Goal: Check status: Check status

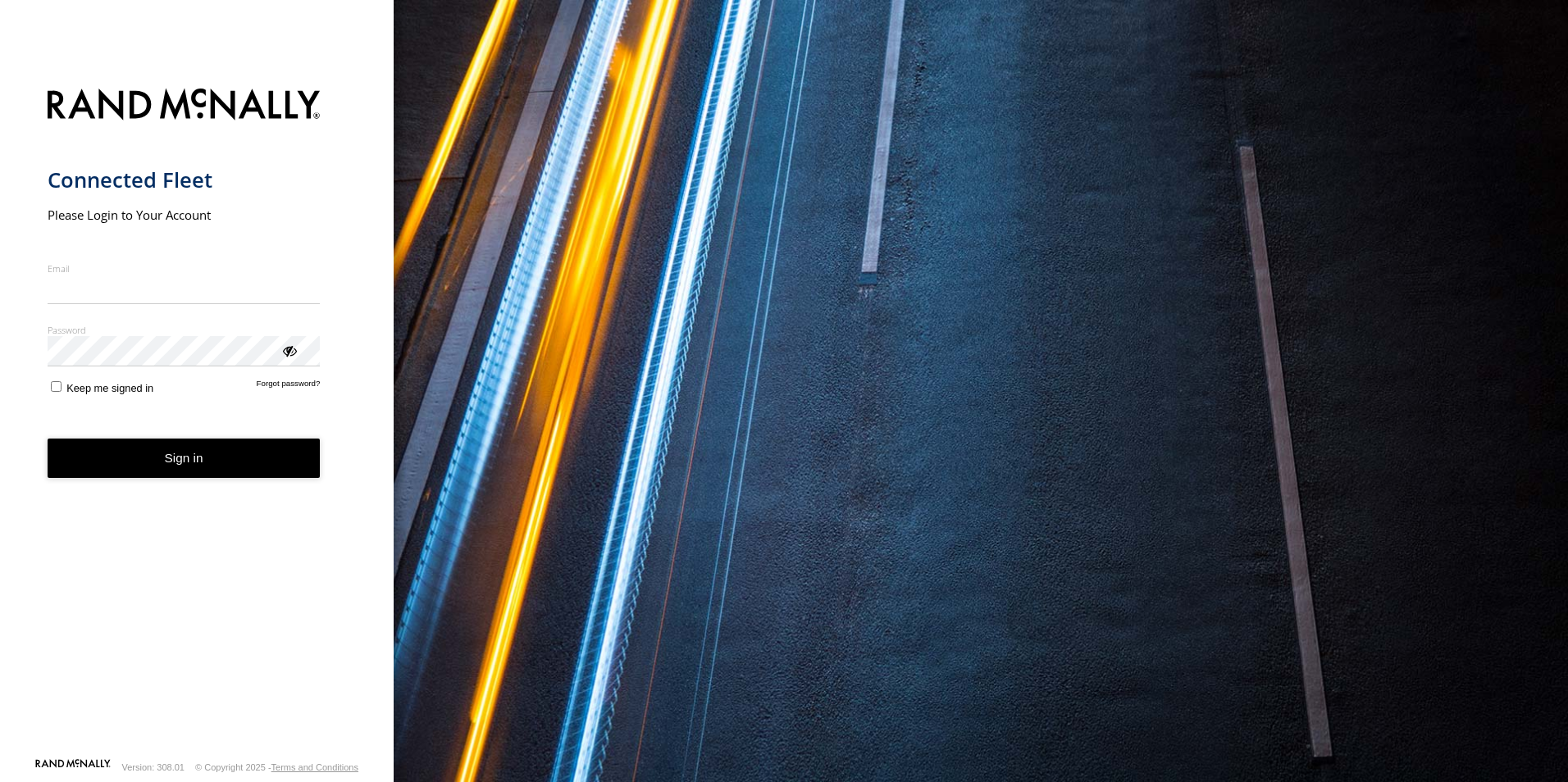
click at [146, 299] on input "Email" at bounding box center [184, 290] width 273 height 29
type input "**********"
click at [124, 446] on button "Sign in" at bounding box center [184, 459] width 273 height 40
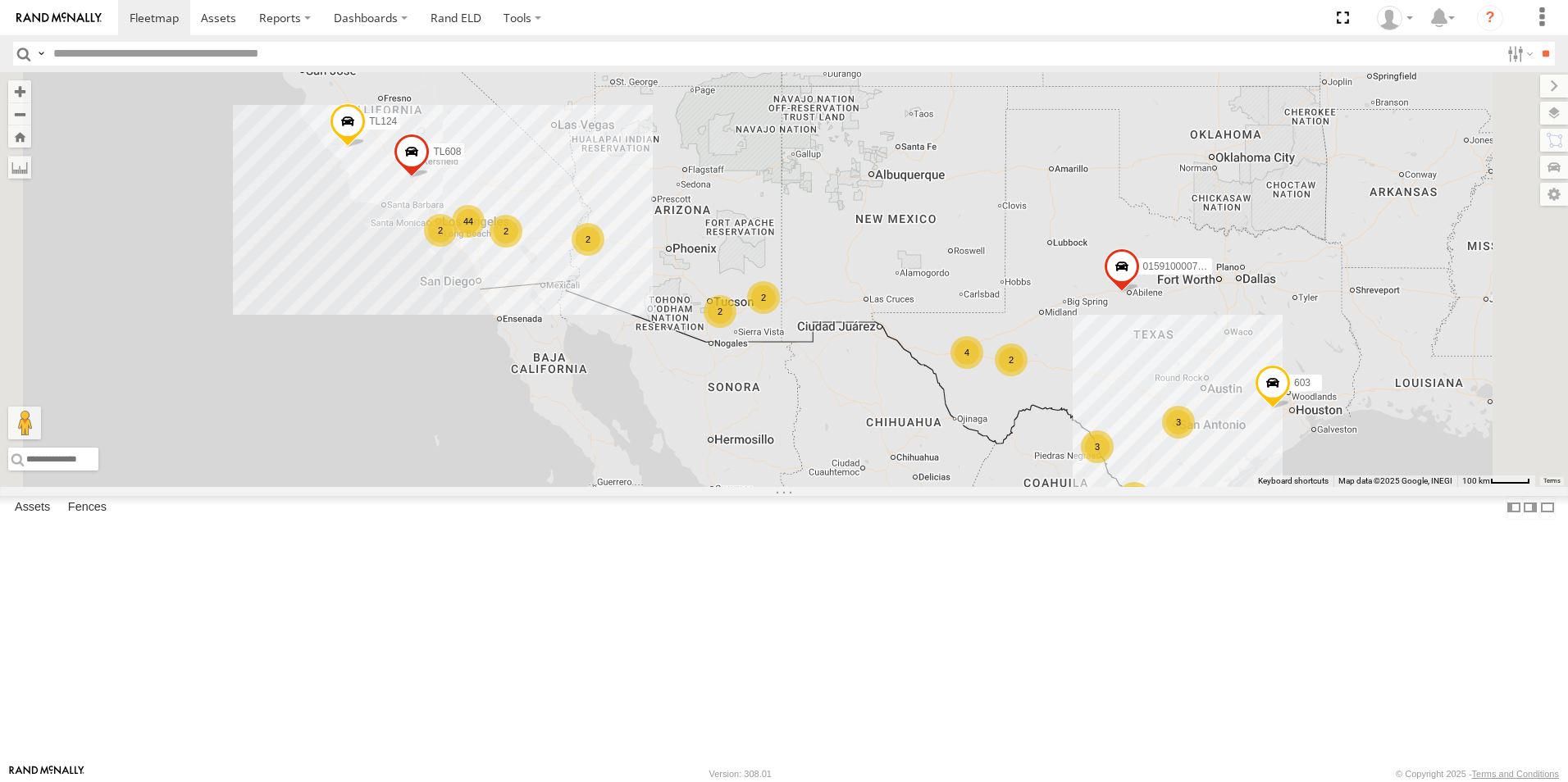
click at [736, 328] on div "2" at bounding box center [720, 312] width 33 height 33
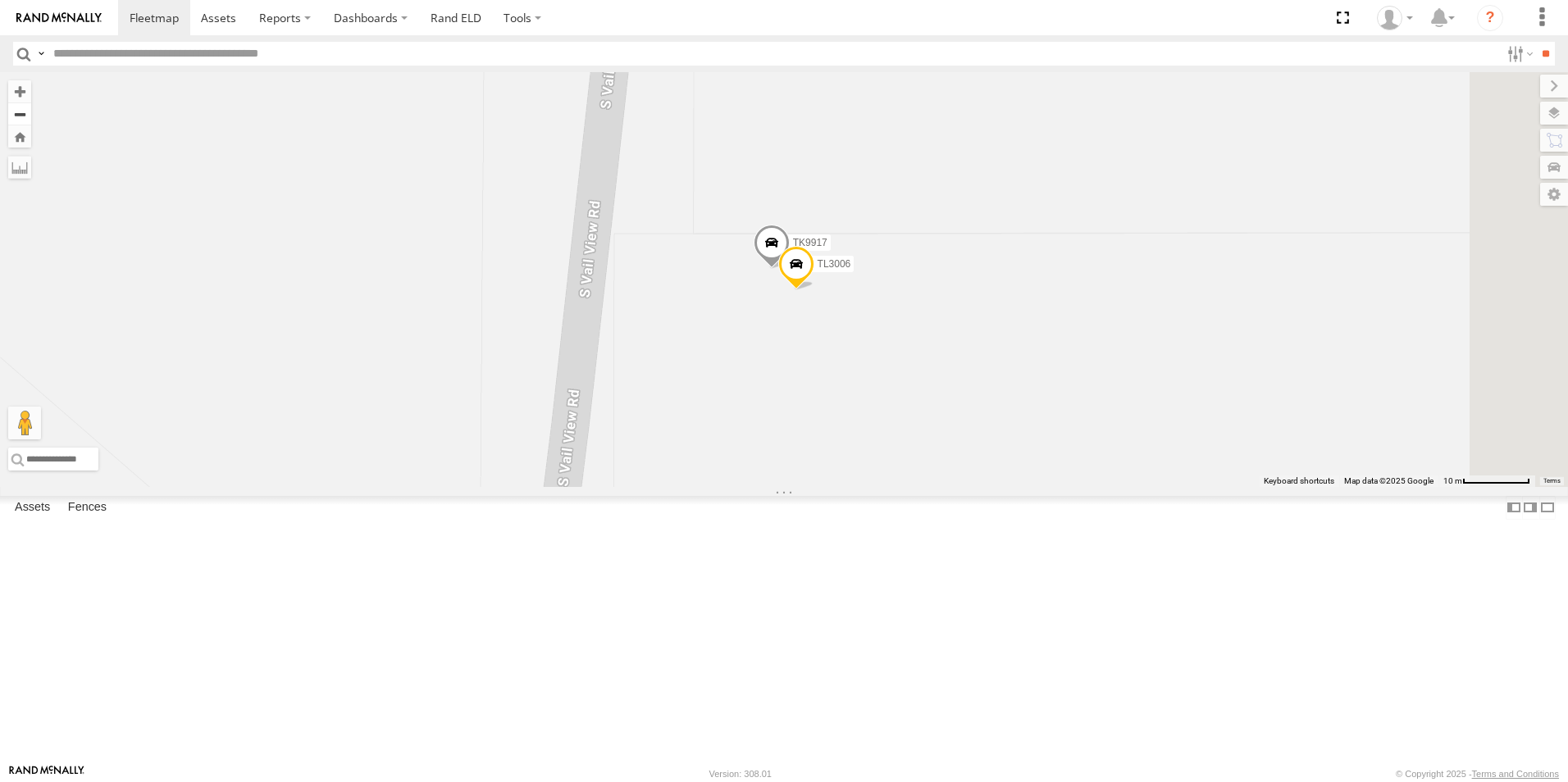
click at [31, 113] on button "Zoom out" at bounding box center [19, 114] width 23 height 23
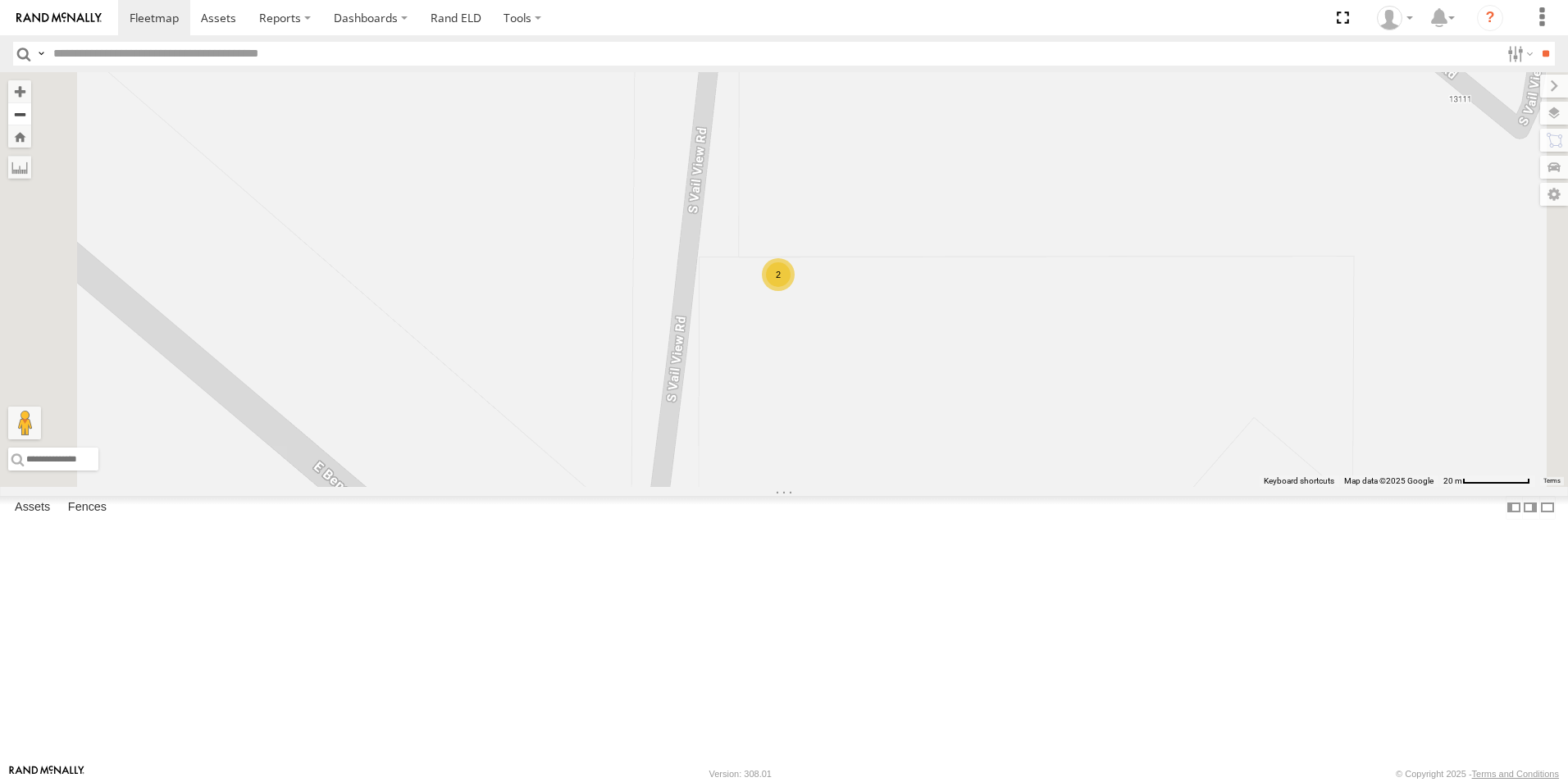
click at [31, 113] on button "Zoom out" at bounding box center [19, 114] width 23 height 23
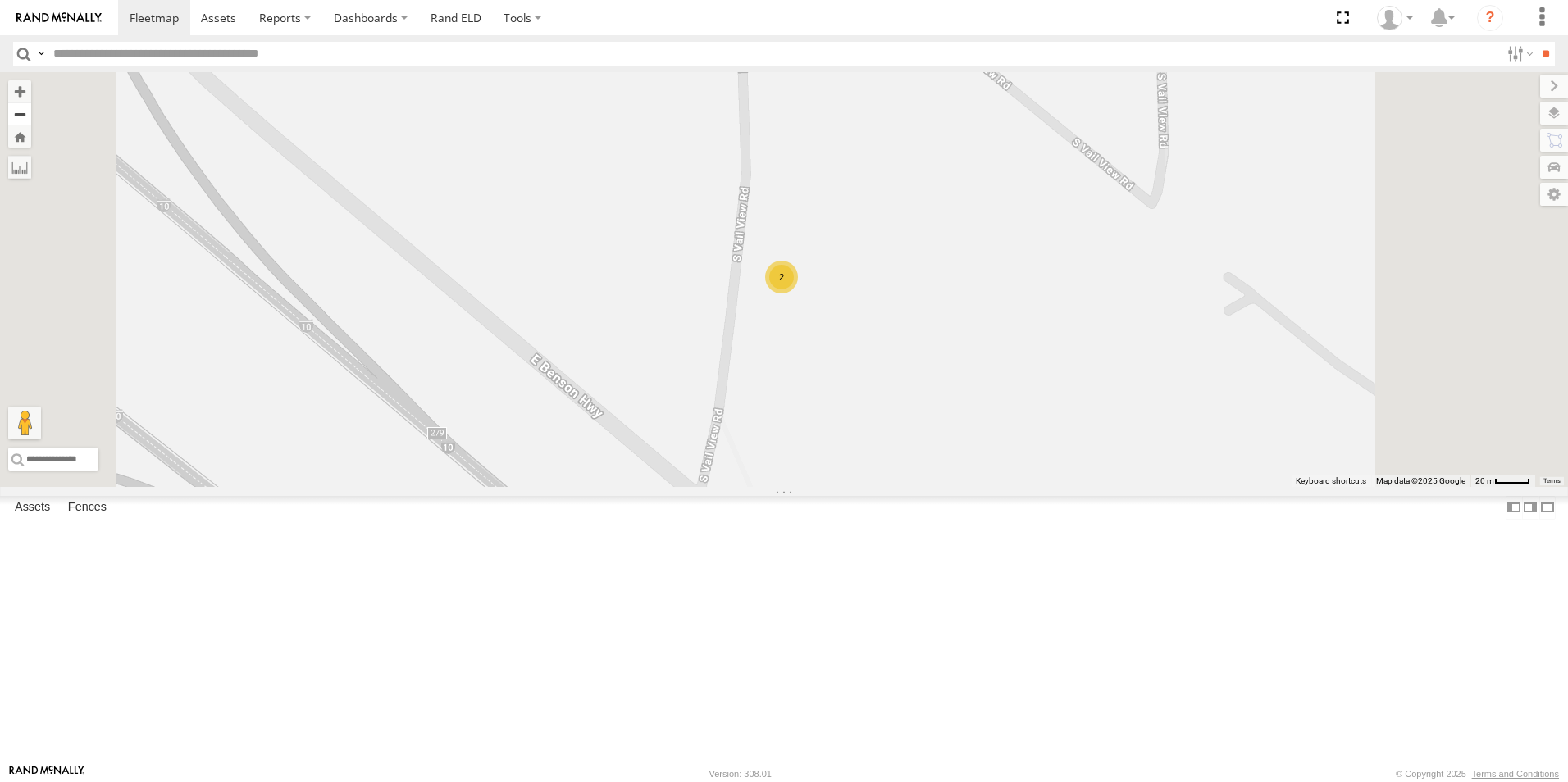
click at [31, 113] on button "Zoom out" at bounding box center [19, 114] width 23 height 23
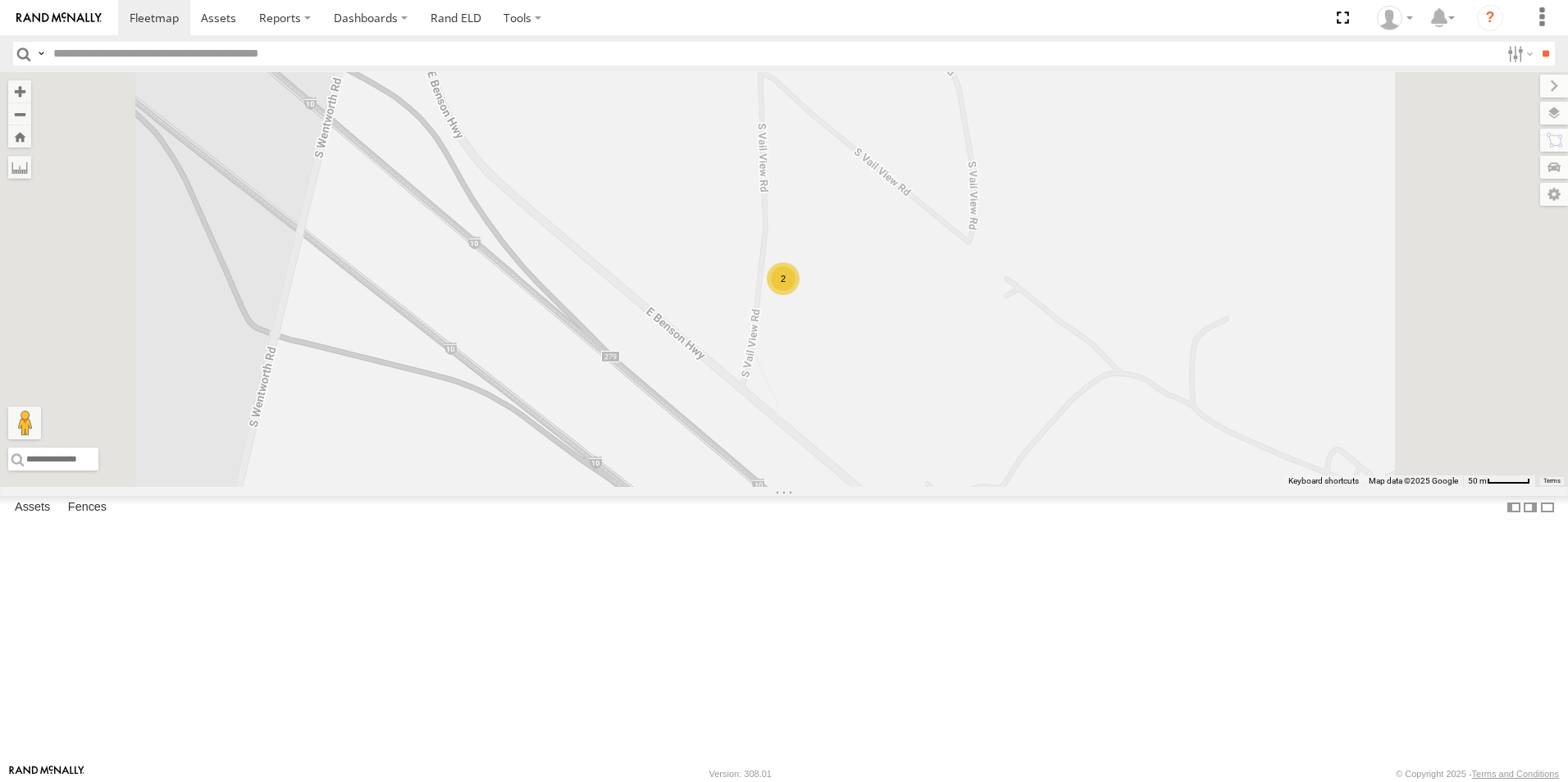
click at [0, 0] on div "TK221" at bounding box center [0, 0] width 0 height 0
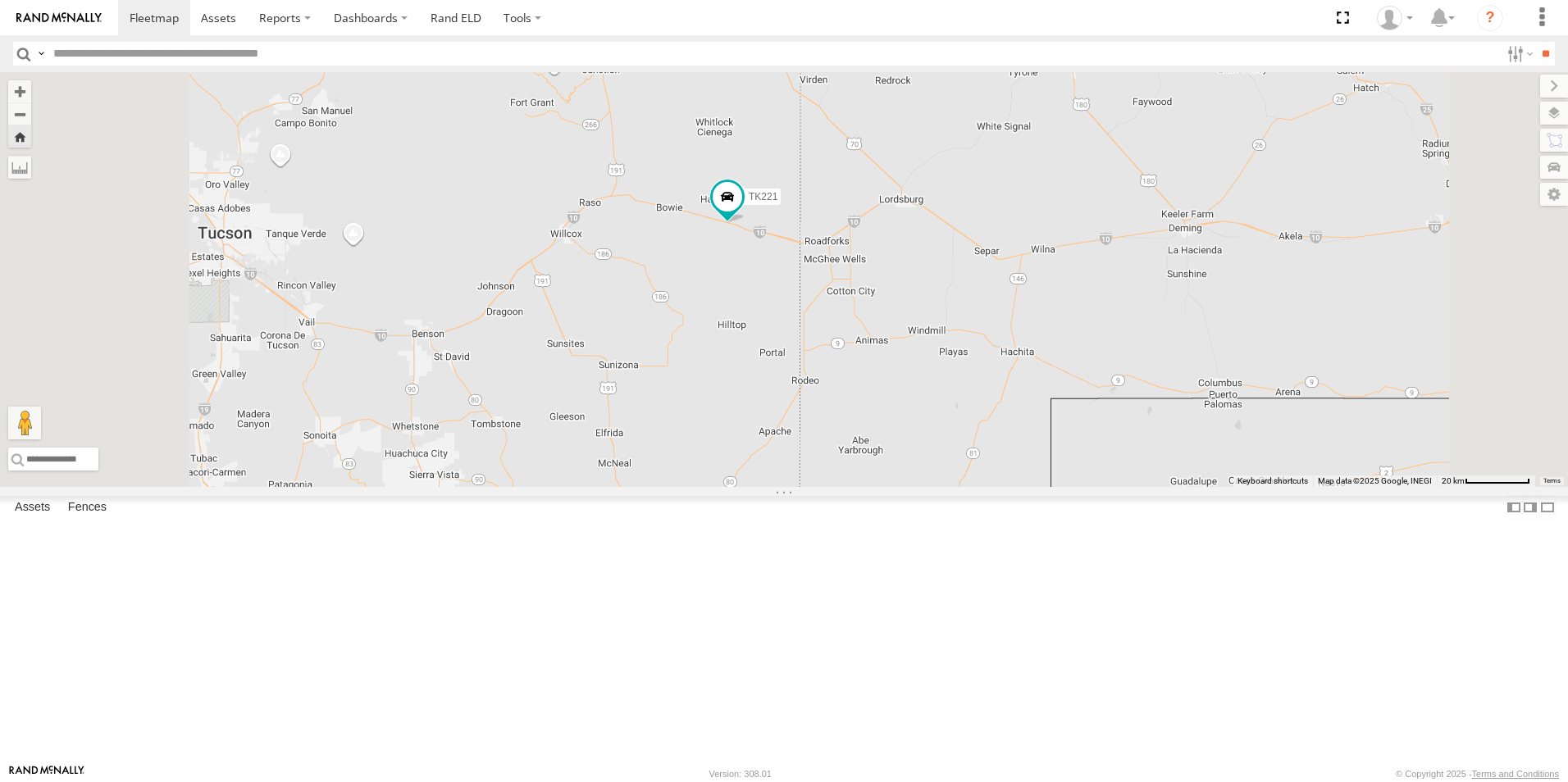
drag, startPoint x: 913, startPoint y: 329, endPoint x: 919, endPoint y: 462, distance: 133.1
click at [919, 462] on div "TK221" at bounding box center [784, 280] width 1568 height 415
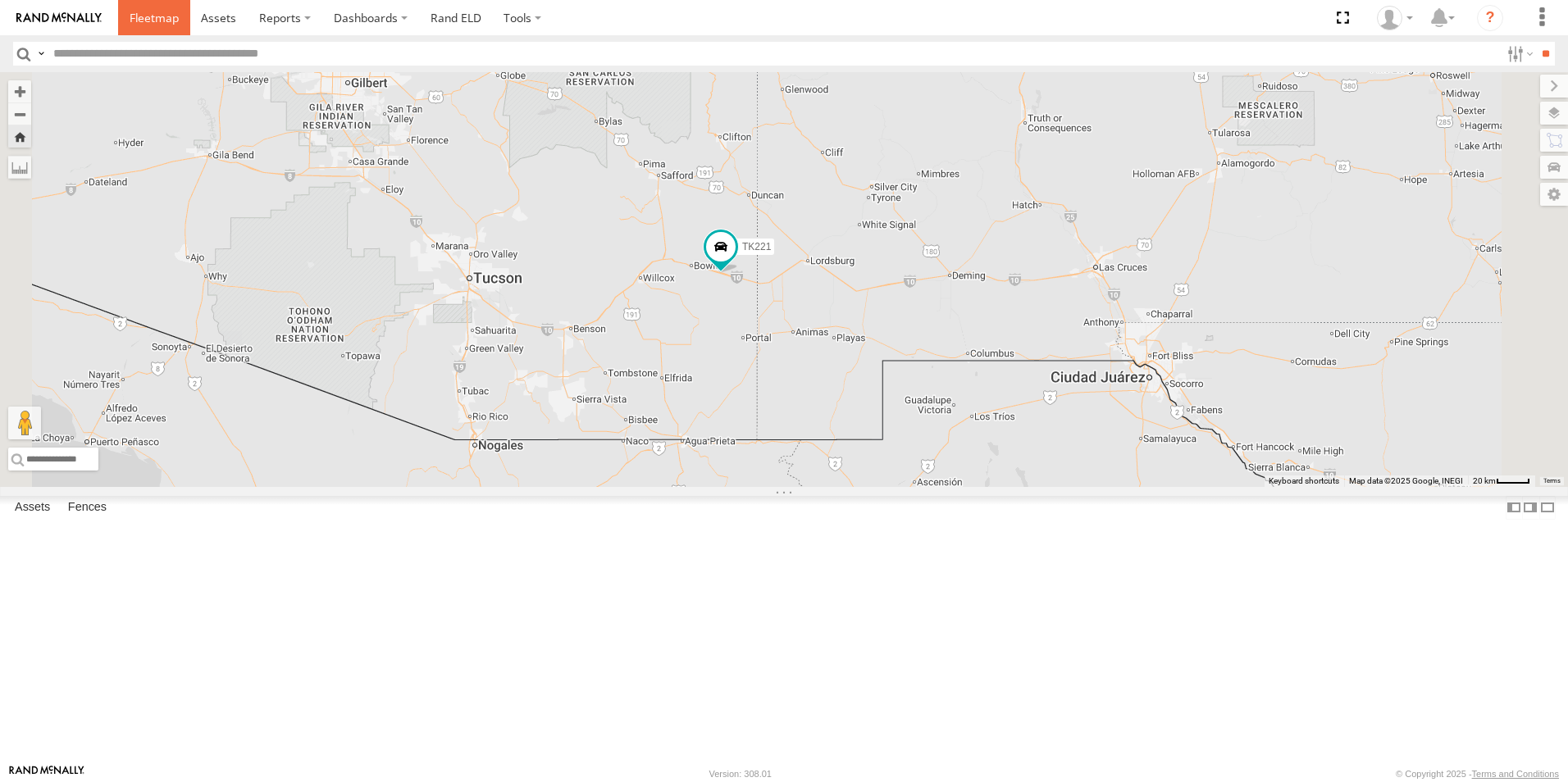
click at [152, 12] on span at bounding box center [154, 17] width 50 height 16
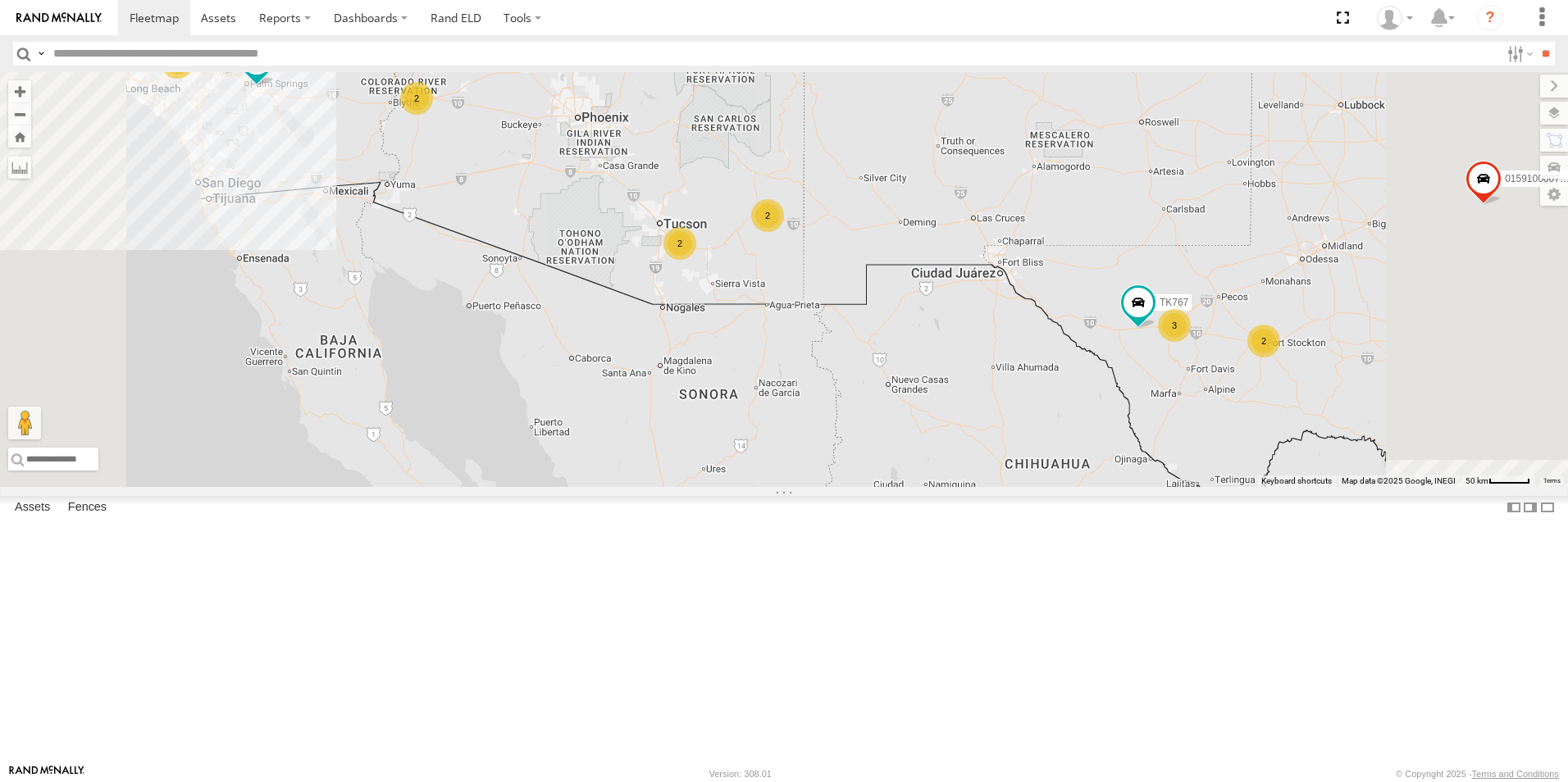
drag, startPoint x: 952, startPoint y: 443, endPoint x: 942, endPoint y: 237, distance: 206.2
click at [942, 237] on div "TL844 015910000779481 TL124 603 TL608 36 2 2 2 2 TK519 TL350 3 TK767" at bounding box center [784, 280] width 1568 height 415
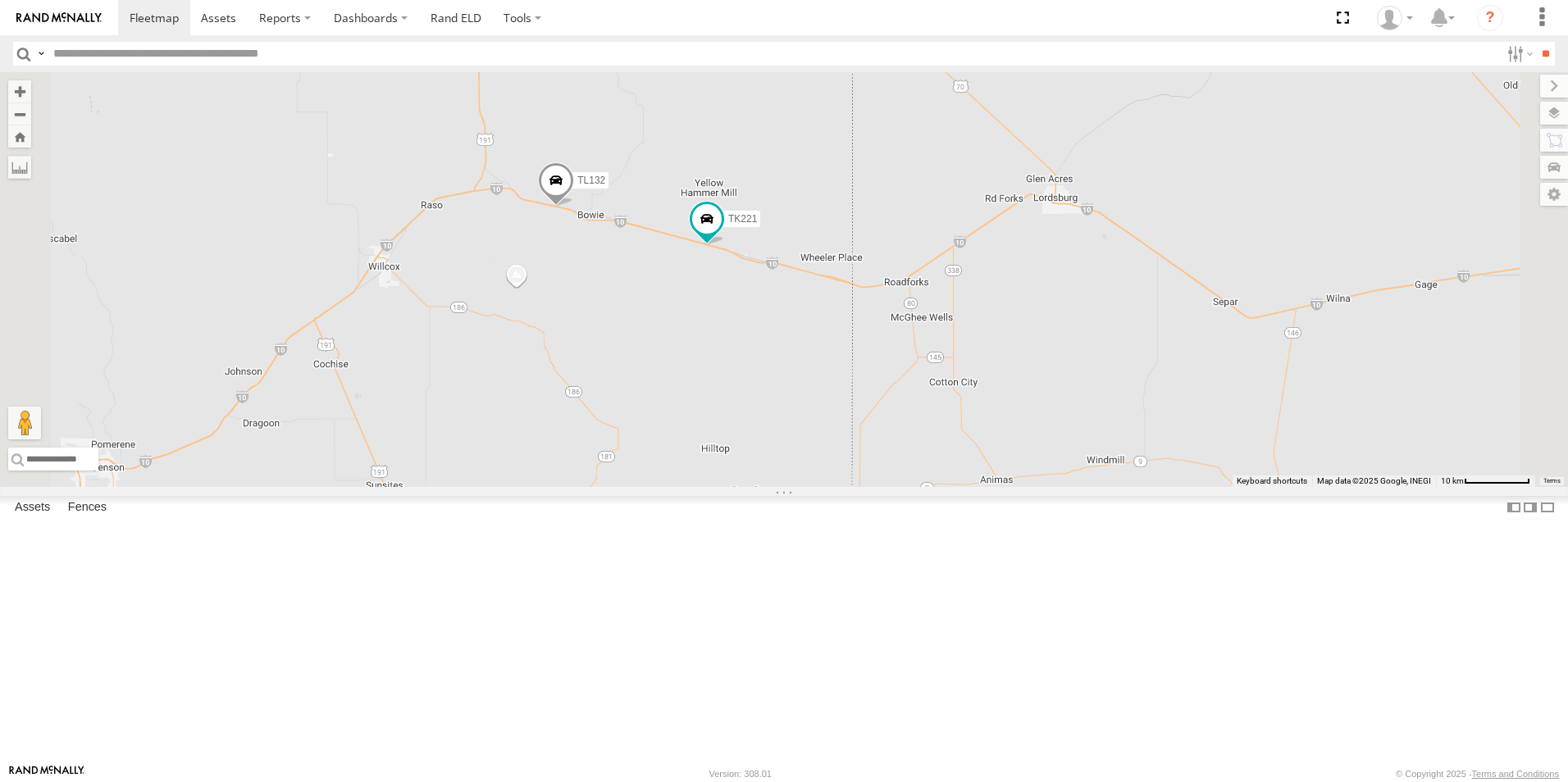
drag, startPoint x: 936, startPoint y: 445, endPoint x: 894, endPoint y: 529, distance: 93.9
click at [894, 487] on div "TL844 015910000779481 TL124 603 TL608 TK519 TL350 TK767 TL027 TL132 TK221" at bounding box center [784, 280] width 1568 height 415
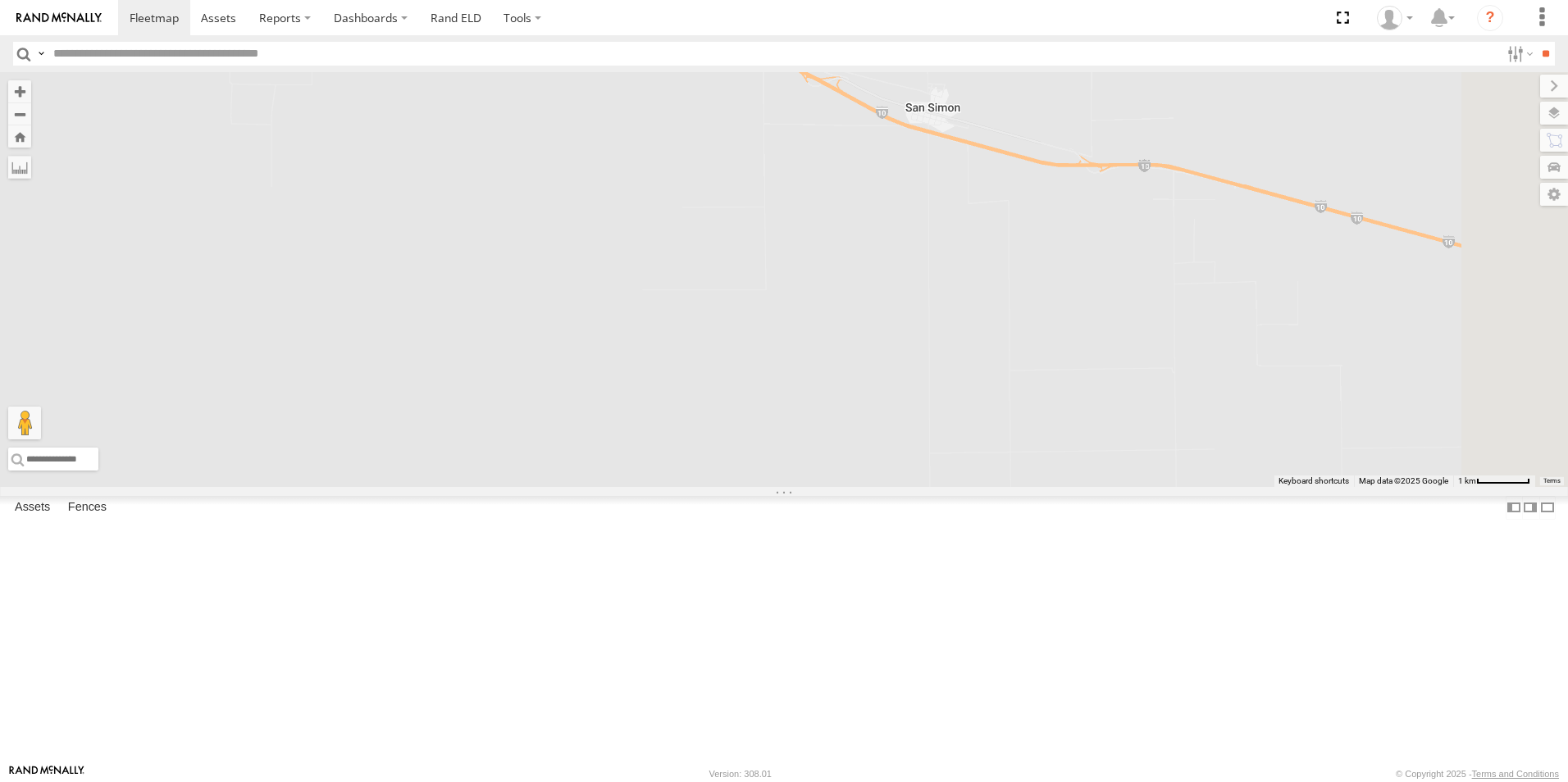
drag, startPoint x: 1179, startPoint y: 196, endPoint x: 1020, endPoint y: 520, distance: 360.9
click at [1020, 487] on div "TL844 015910000779481 TL124 603 TL608 TK519 TL350 TK767 TL027 TL132 TK221" at bounding box center [784, 280] width 1568 height 415
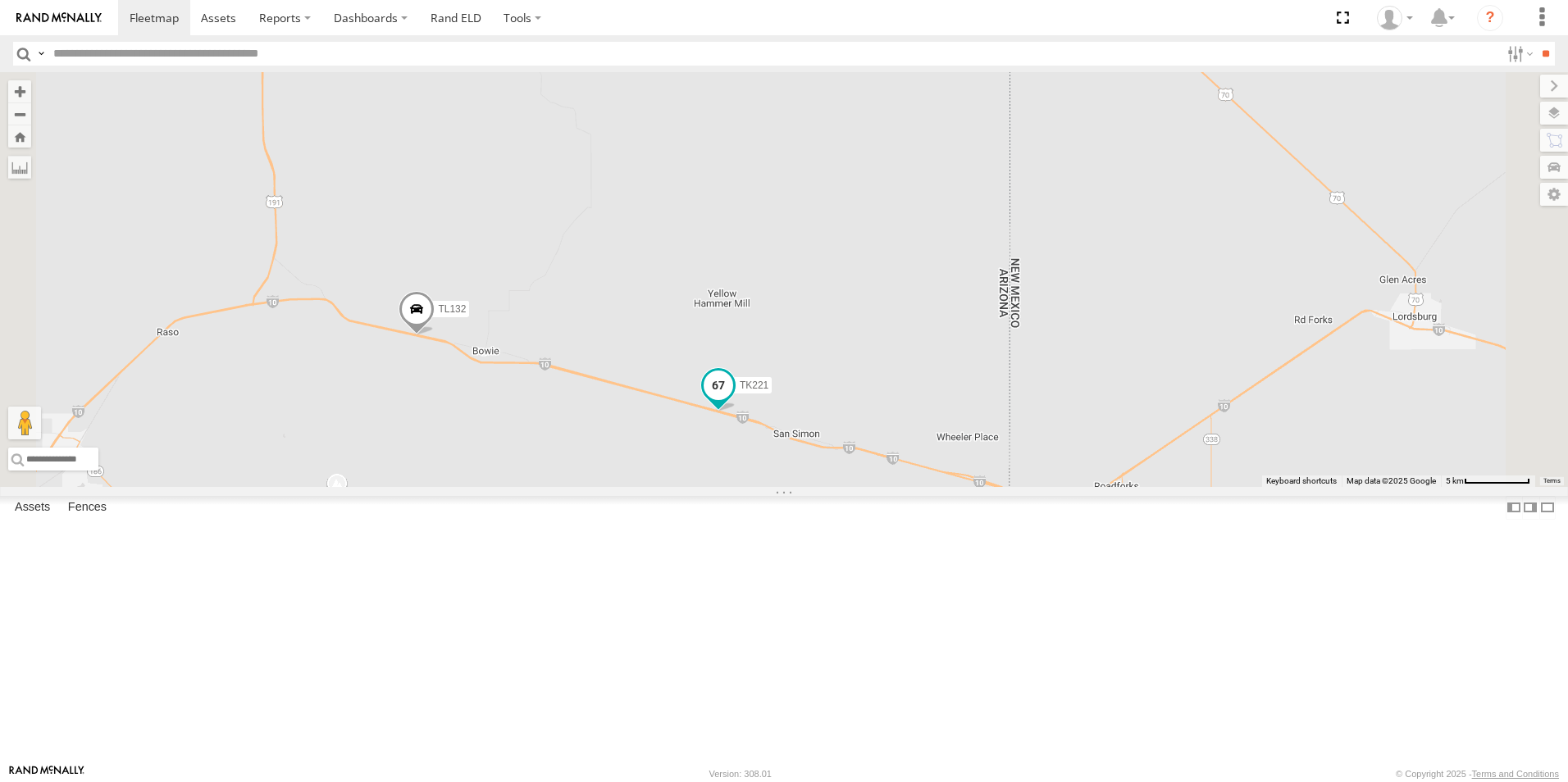
click at [768, 392] on span "TK221" at bounding box center [754, 386] width 28 height 12
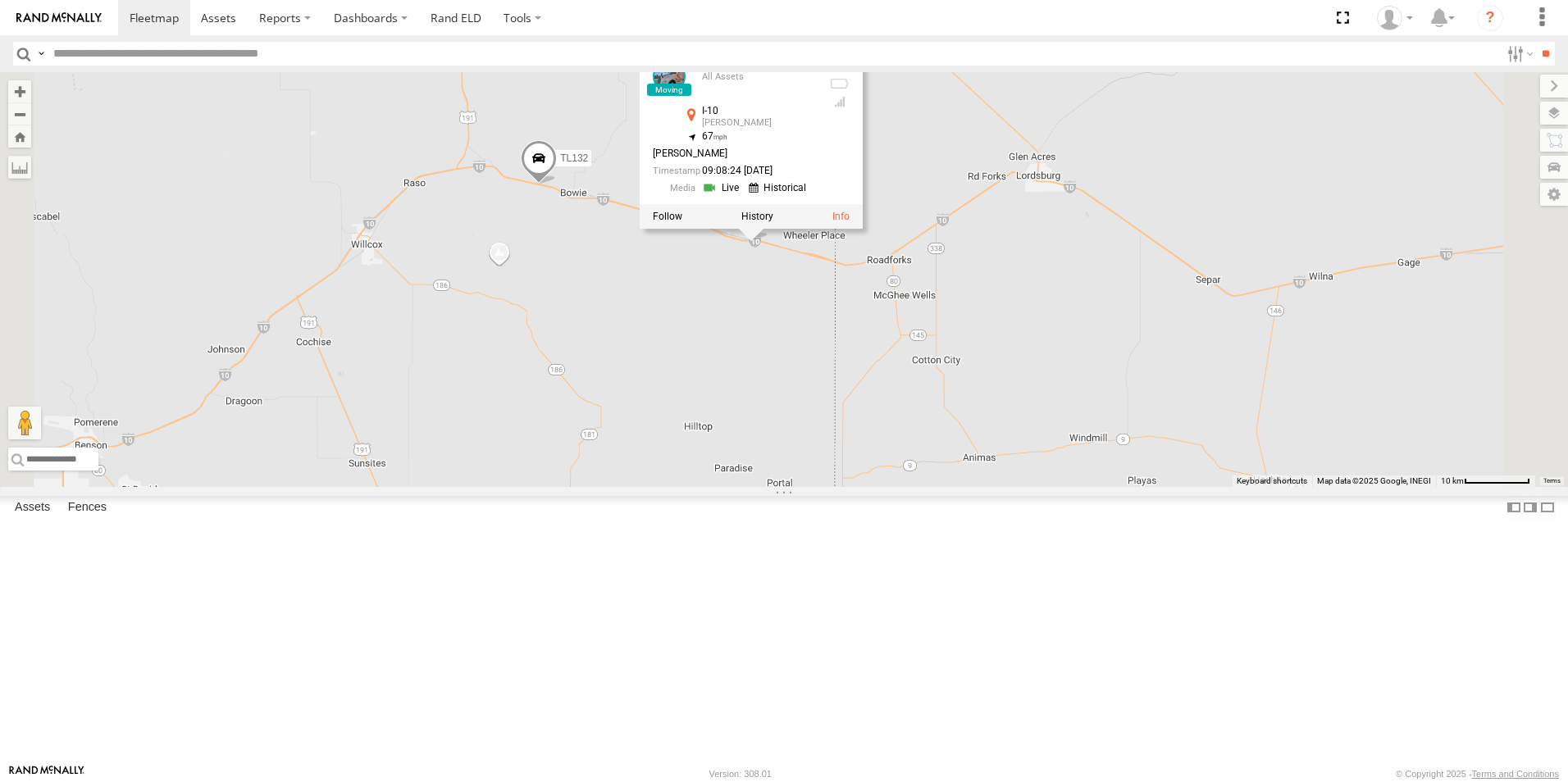
drag, startPoint x: 1030, startPoint y: 232, endPoint x: 1035, endPoint y: 162, distance: 70.2
click at [1035, 162] on div "TL844 015910000779481 TL124 603 TL608 TK519 TL350 TK767 TL027 TL132 TK221 TK221…" at bounding box center [784, 280] width 1568 height 415
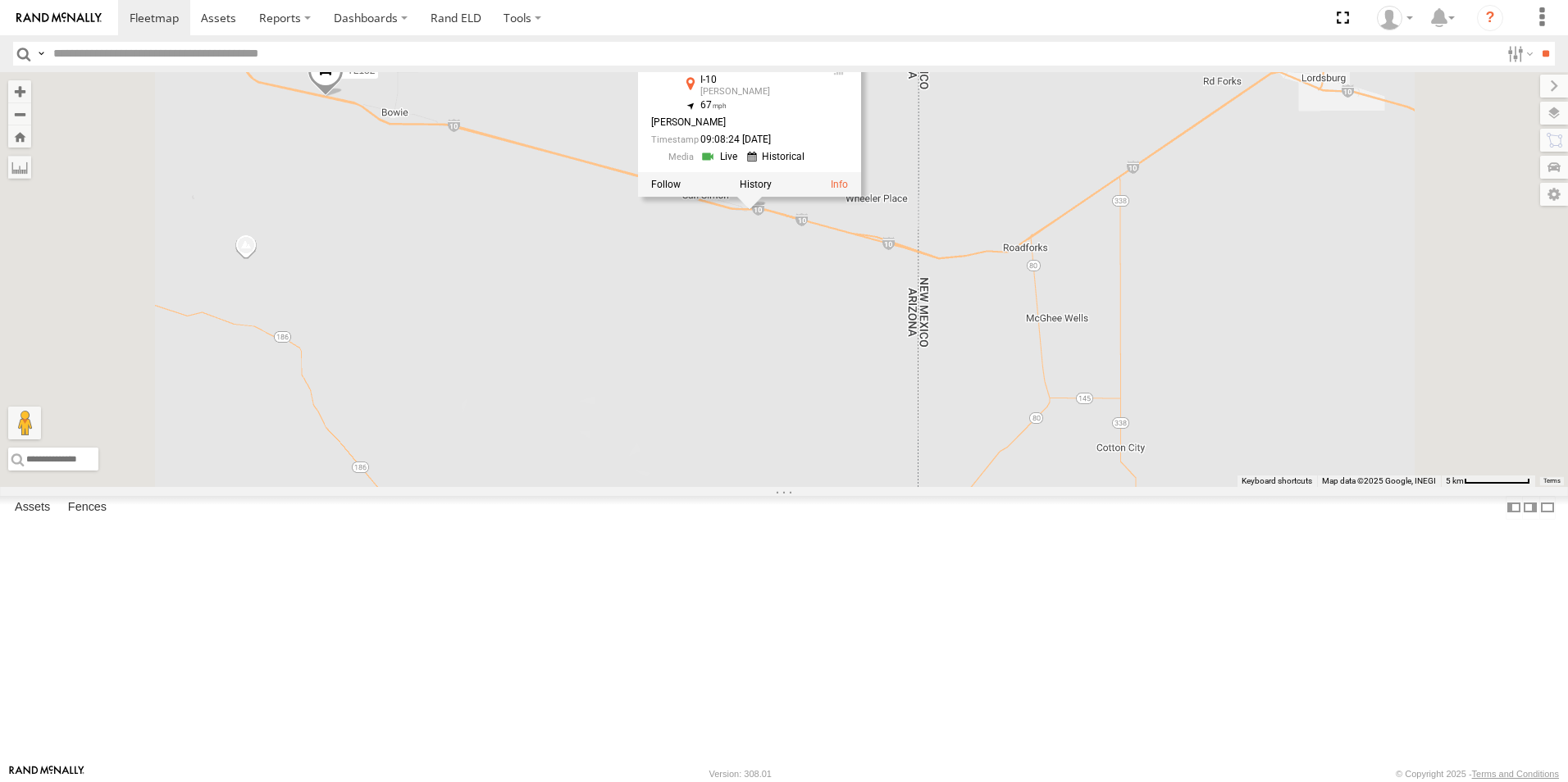
drag, startPoint x: 966, startPoint y: 397, endPoint x: 966, endPoint y: 441, distance: 44.0
click at [966, 441] on div "TL844 015910000779481 TL124 603 TL608 TK519 TL350 TK767 TL027 TL132 TK221 TK221…" at bounding box center [784, 280] width 1568 height 415
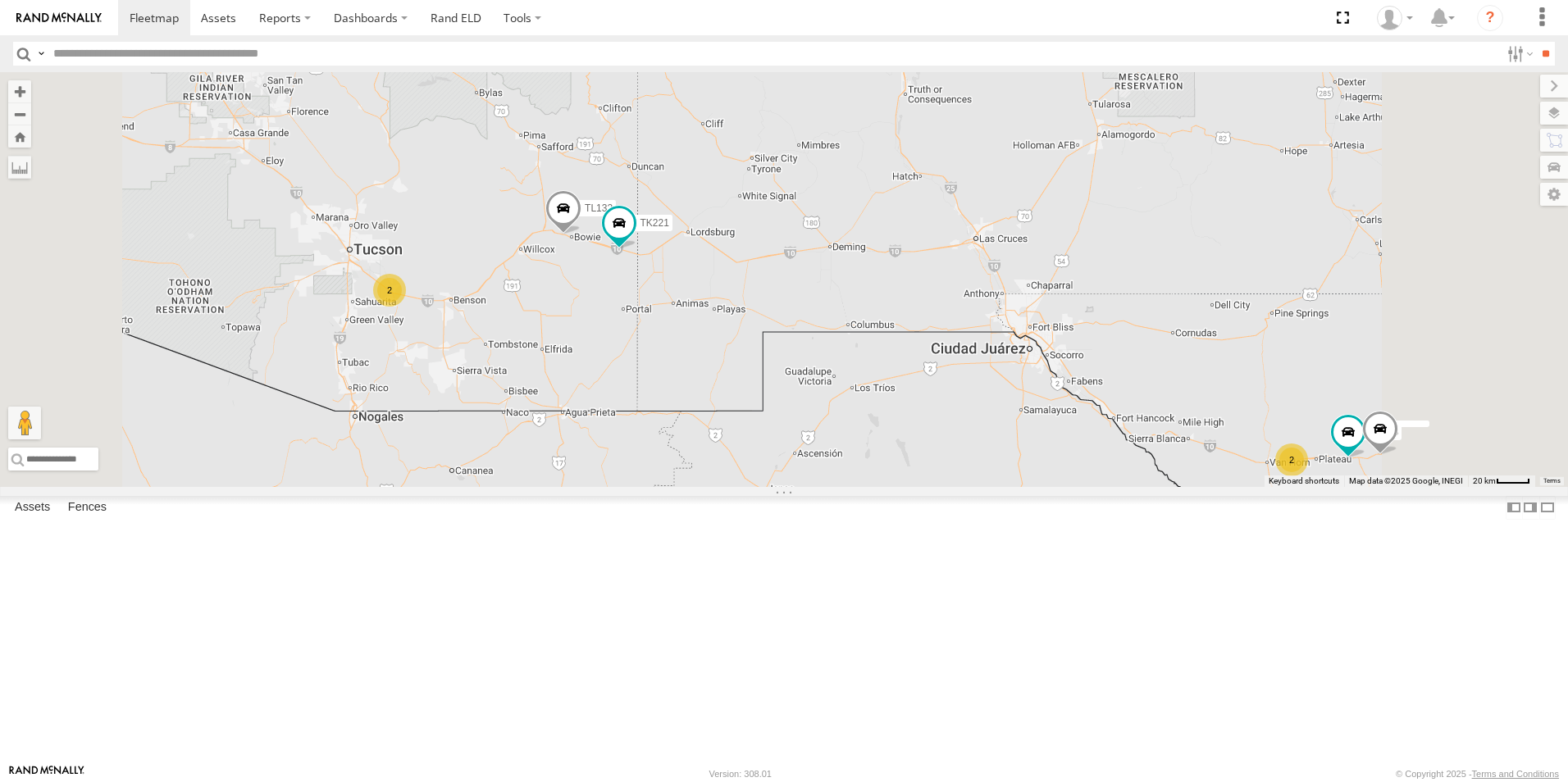
click at [406, 307] on div "2" at bounding box center [390, 291] width 33 height 33
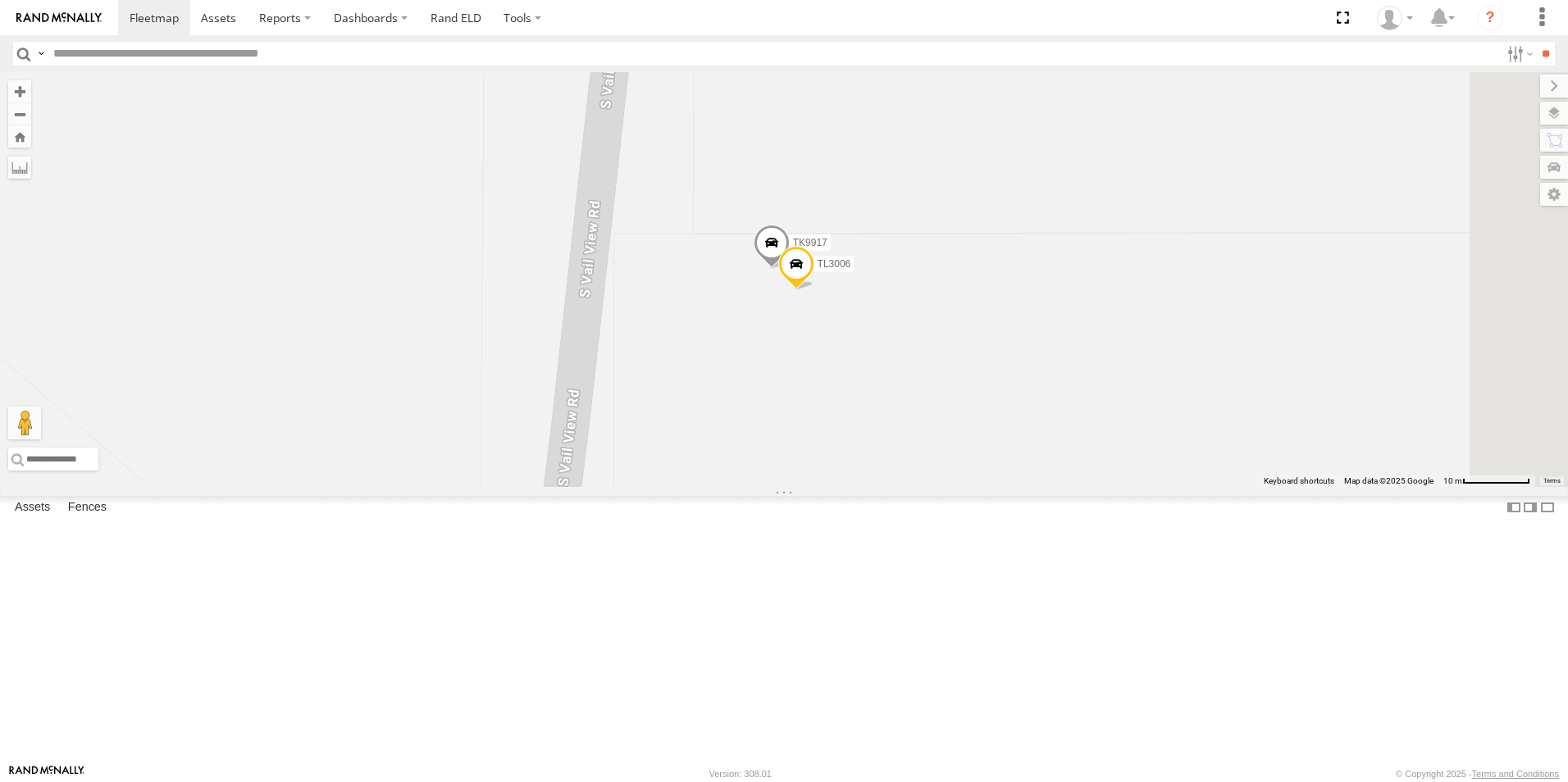
click at [790, 269] on span at bounding box center [771, 247] width 36 height 44
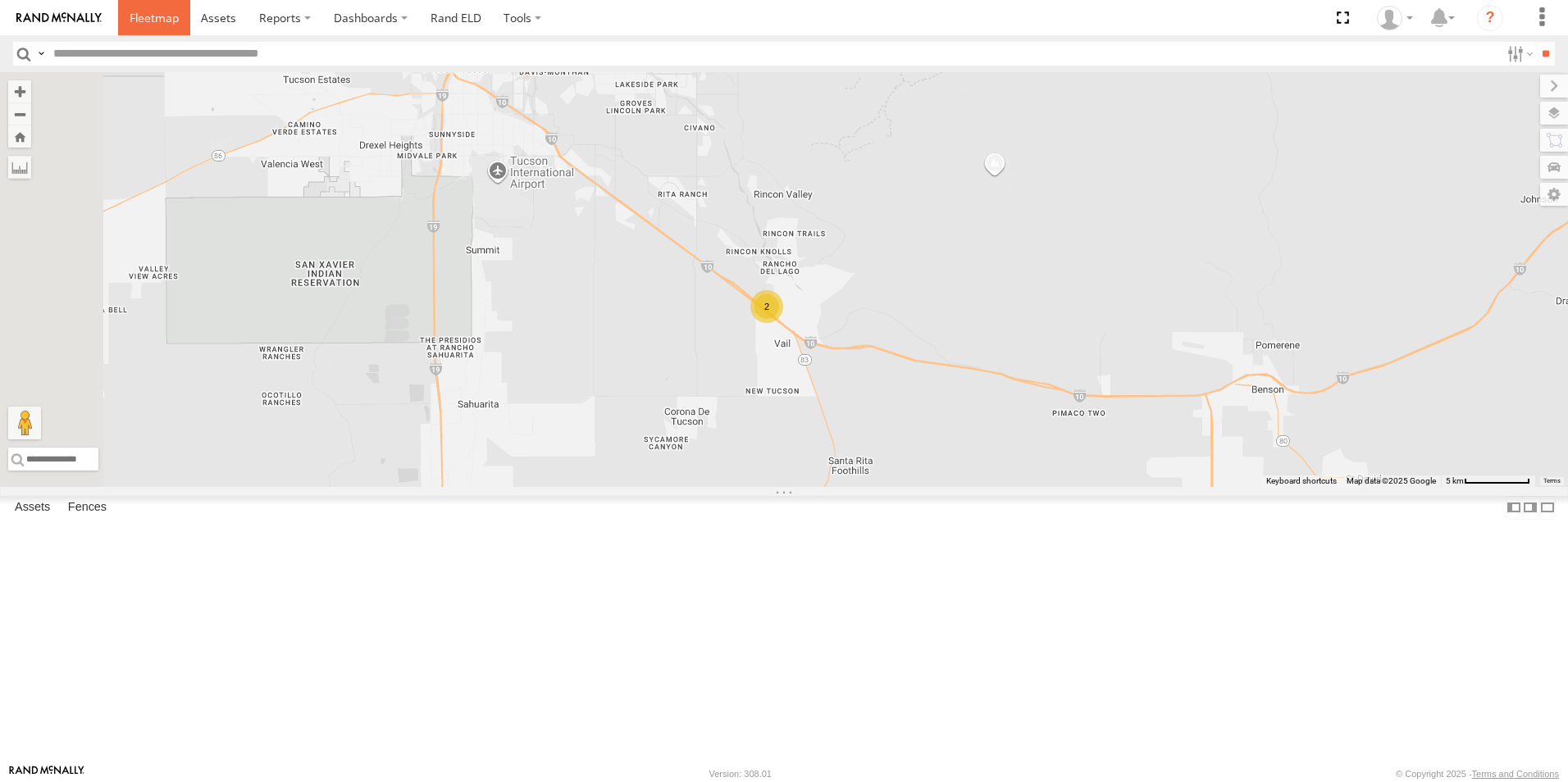
click at [157, 19] on span at bounding box center [154, 17] width 50 height 16
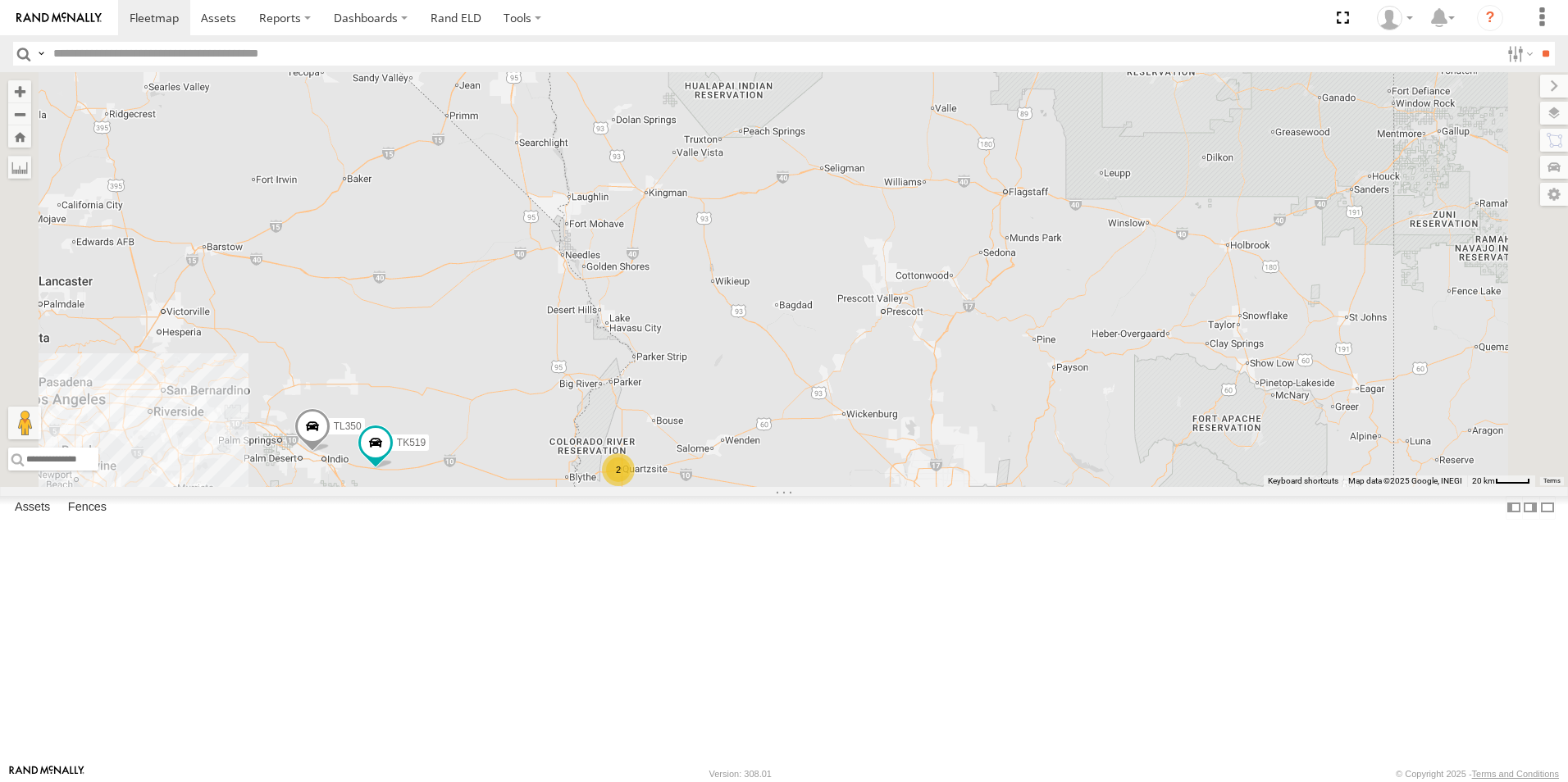
drag, startPoint x: 810, startPoint y: 340, endPoint x: 887, endPoint y: 465, distance: 146.8
click at [887, 465] on div "TL844 015910000779481 TL124 603 TL608 2 2 TL132 TK519 TL350 TK221" at bounding box center [784, 280] width 1568 height 415
click at [635, 486] on div "2" at bounding box center [619, 470] width 33 height 33
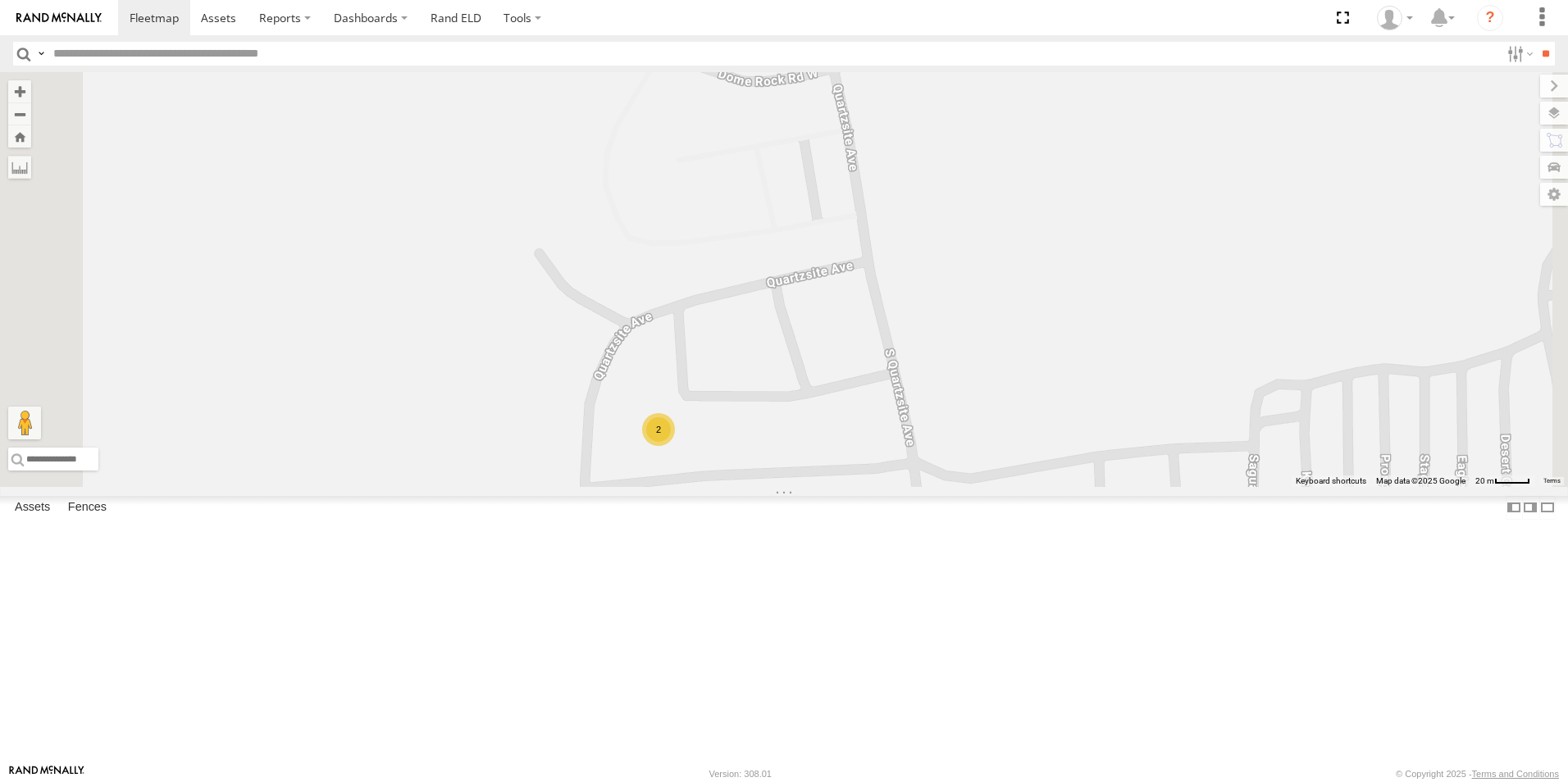
scroll to position [492, 0]
click at [0, 0] on div "TL027 All Assets" at bounding box center [0, 0] width 0 height 0
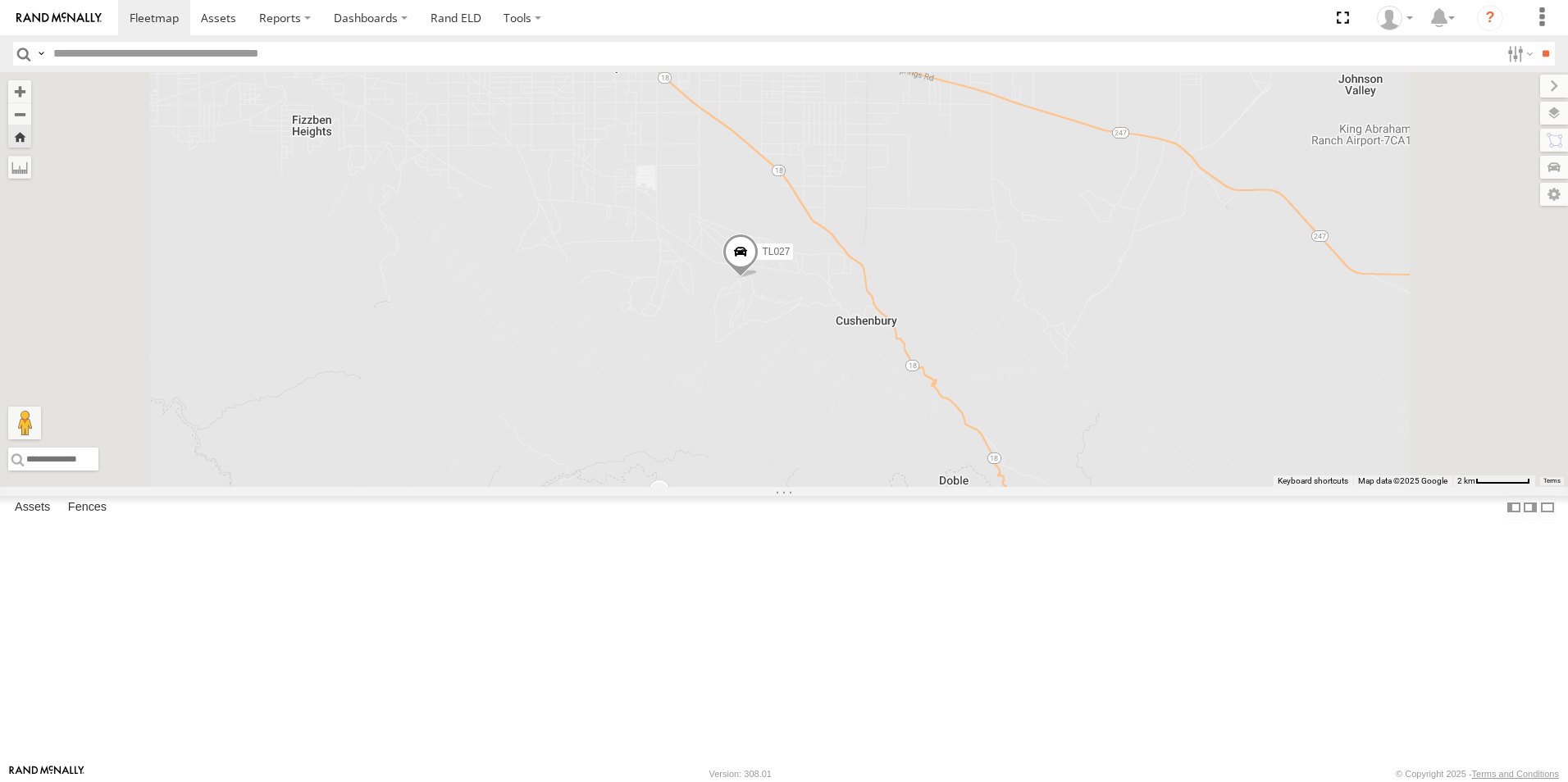
click at [0, 0] on div "TL027" at bounding box center [0, 0] width 0 height 0
